Goal: Task Accomplishment & Management: Manage account settings

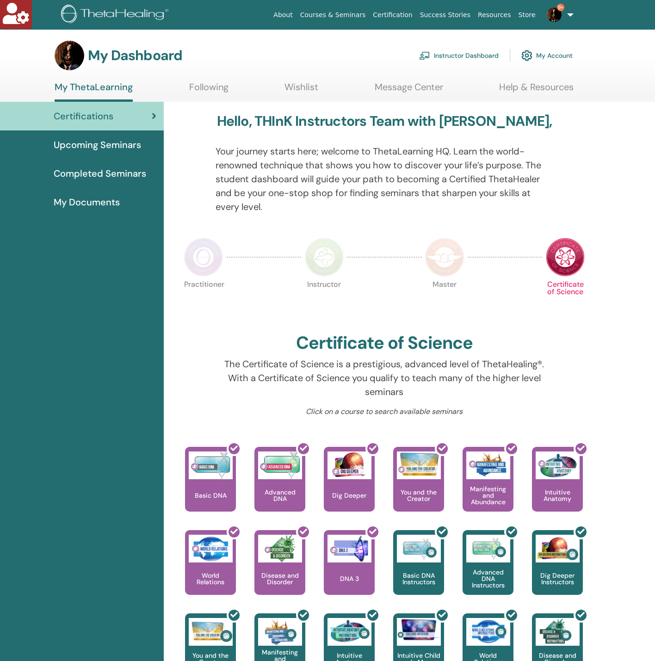
drag, startPoint x: 466, startPoint y: 72, endPoint x: 468, endPoint y: 55, distance: 16.3
click at [466, 69] on section "My Dashboard Instructor Dashboard My Account My ThetaLearning Following Wishlis…" at bounding box center [327, 71] width 655 height 61
click at [468, 55] on link "Instructor Dashboard" at bounding box center [459, 55] width 80 height 20
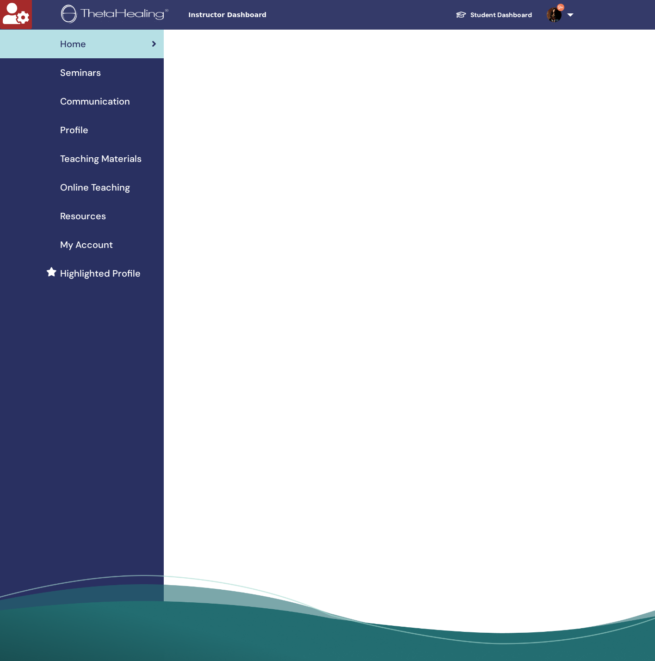
click at [99, 77] on span "Seminars" at bounding box center [80, 73] width 41 height 14
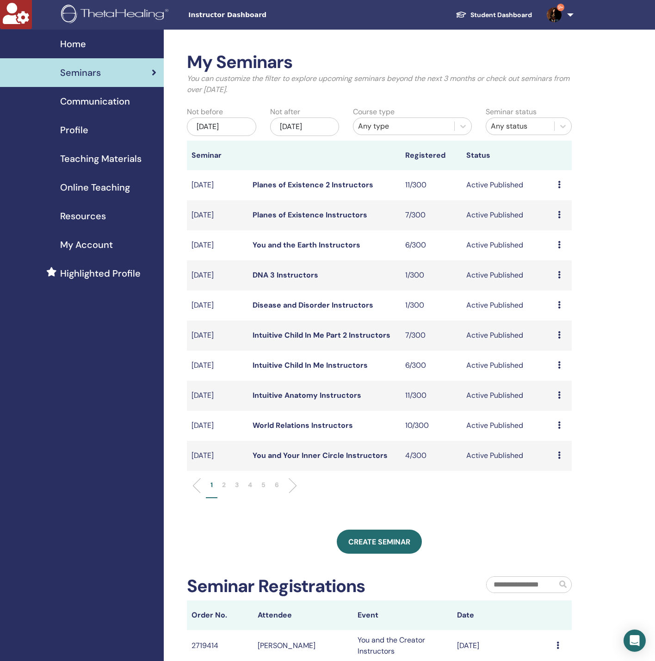
click at [228, 118] on div "[DATE]" at bounding box center [221, 126] width 69 height 18
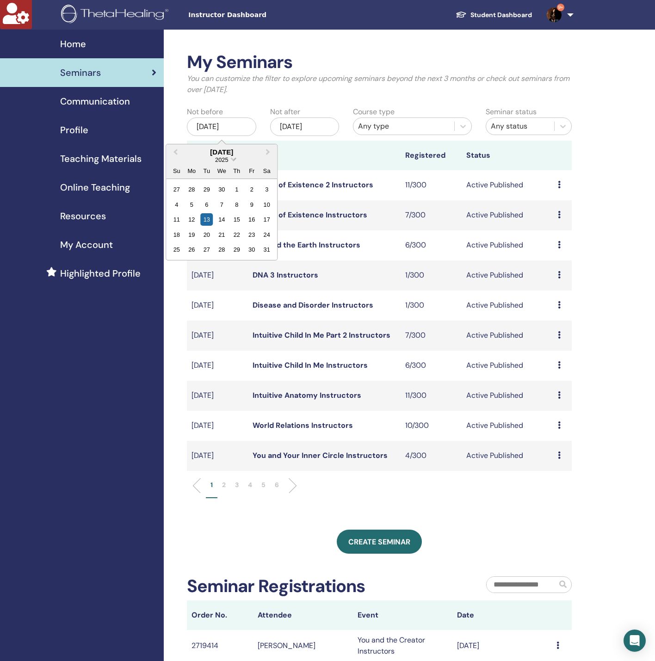
click at [233, 158] on span "Choose Date" at bounding box center [234, 158] width 6 height 6
click at [228, 252] on div "2022" at bounding box center [221, 251] width 55 height 9
click at [236, 215] on div "19" at bounding box center [236, 219] width 12 height 12
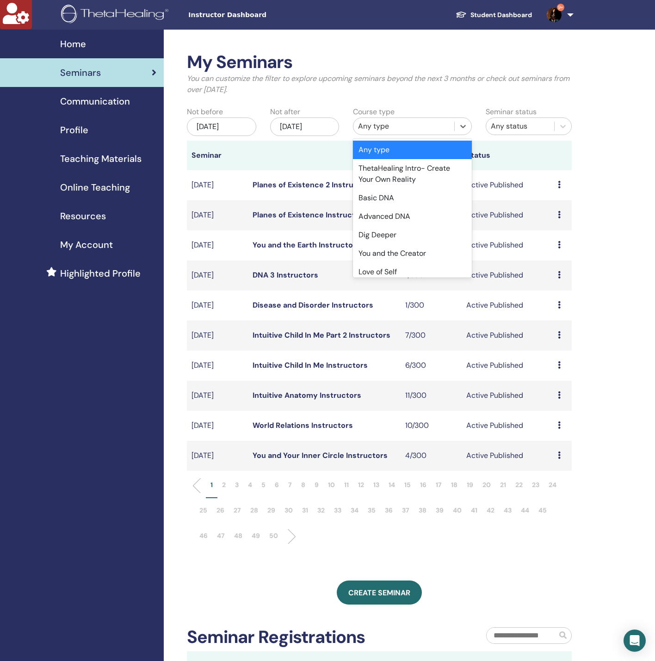
click at [386, 125] on div "Any type" at bounding box center [404, 126] width 92 height 11
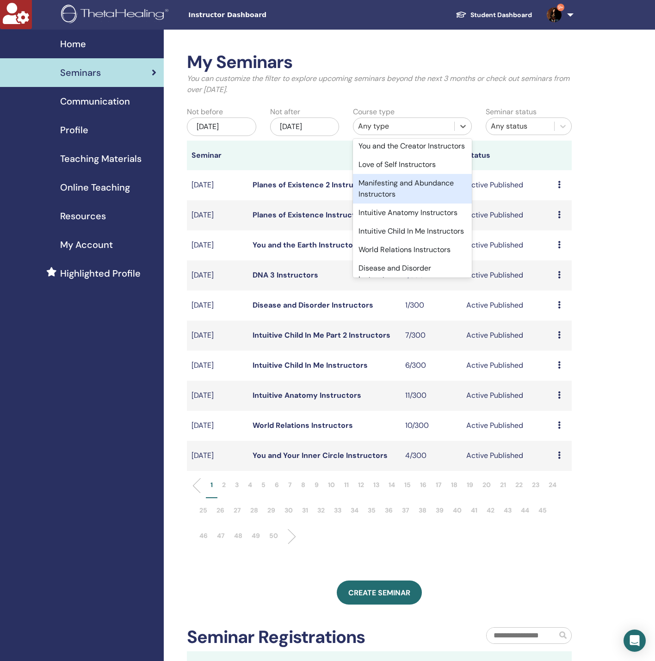
scroll to position [624, 0]
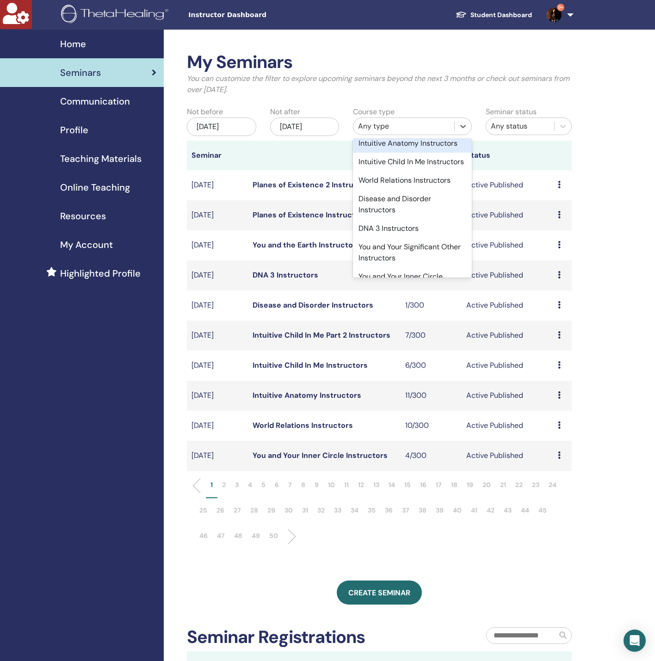
click at [397, 153] on div "Intuitive Anatomy Instructors" at bounding box center [412, 143] width 119 height 18
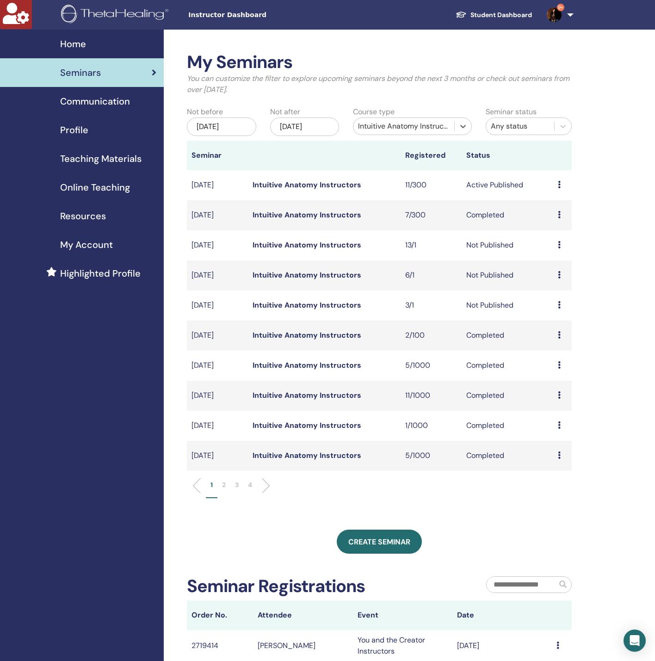
click at [239, 485] on li "3" at bounding box center [236, 489] width 13 height 18
click at [246, 486] on li "4" at bounding box center [249, 489] width 13 height 18
